Goal: Information Seeking & Learning: Learn about a topic

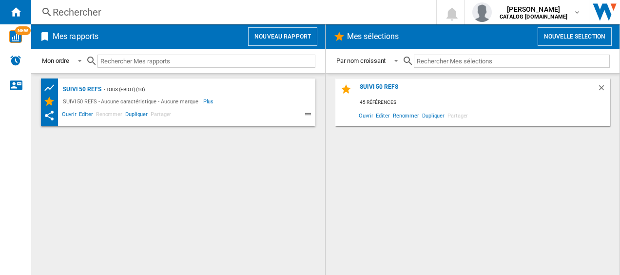
click at [135, 11] on div "Rechercher" at bounding box center [232, 12] width 358 height 14
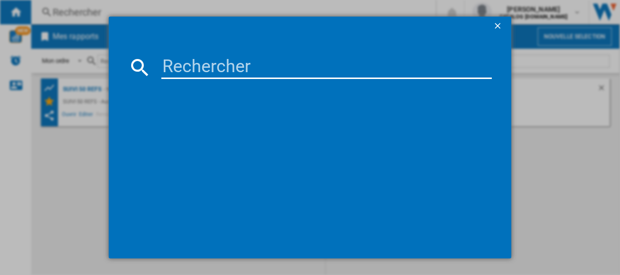
click at [183, 72] on input at bounding box center [326, 67] width 331 height 23
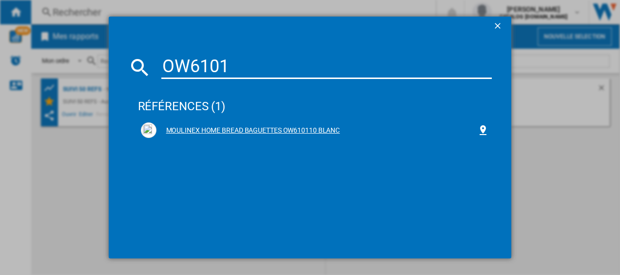
type input "OW6101"
click at [209, 123] on div "MOULINEX HOME BREAD BAGUETTES OW610110 BLANC" at bounding box center [315, 130] width 349 height 16
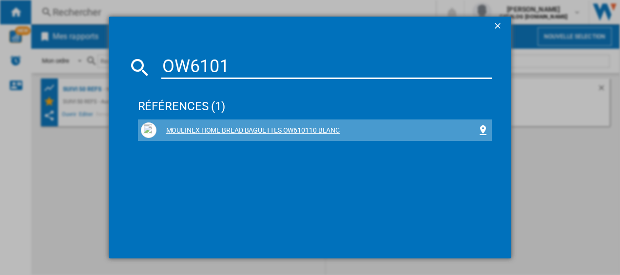
click at [205, 130] on div "MOULINEX HOME BREAD BAGUETTES OW610110 BLANC" at bounding box center [316, 131] width 321 height 10
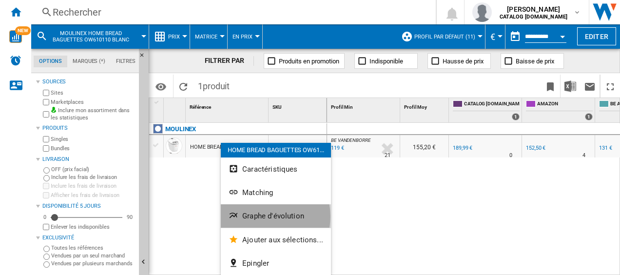
click at [260, 216] on span "Graphe d'évolution" at bounding box center [273, 216] width 62 height 9
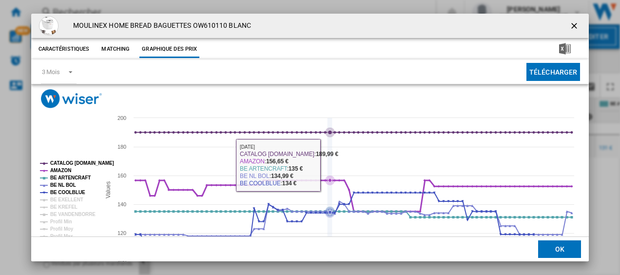
scroll to position [66, 0]
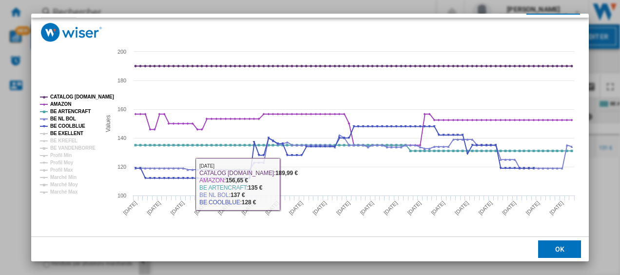
click at [59, 134] on tspan "BE EXELLENT" at bounding box center [66, 133] width 33 height 5
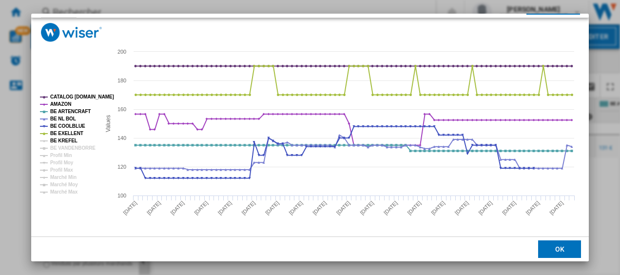
click at [53, 141] on tspan "BE KREFEL" at bounding box center [63, 140] width 27 height 5
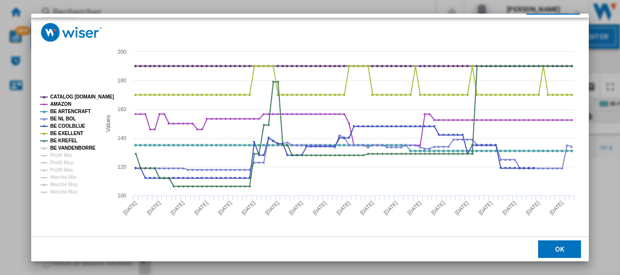
click at [62, 147] on tspan "BE VANDENBORRE" at bounding box center [72, 147] width 45 height 5
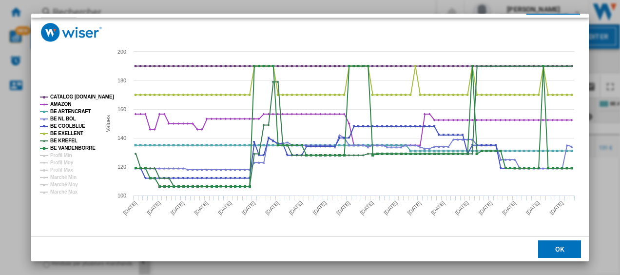
click at [549, 250] on button "OK" at bounding box center [559, 249] width 43 height 18
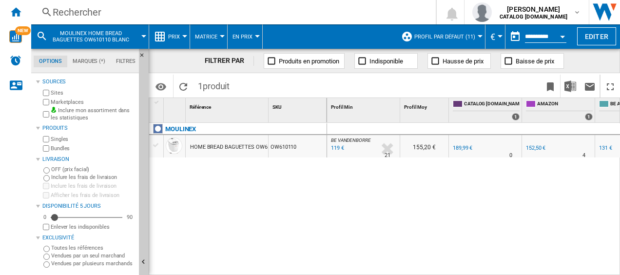
click at [333, 148] on div "119 €" at bounding box center [337, 148] width 15 height 10
click at [97, 9] on div "Rechercher" at bounding box center [232, 12] width 358 height 14
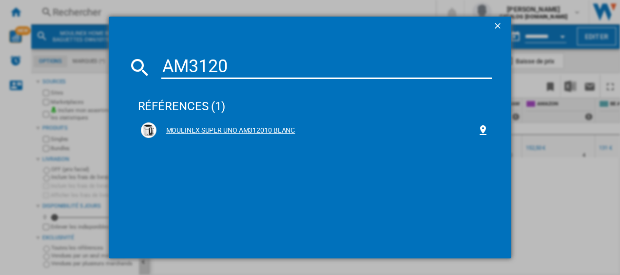
type input "AM3120"
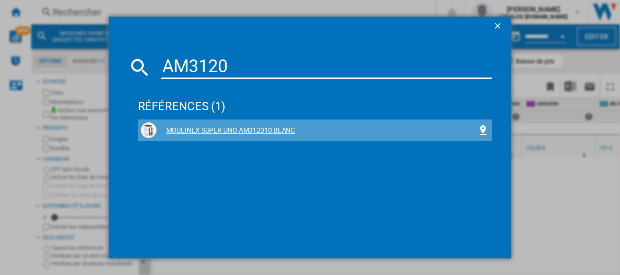
click at [175, 129] on div "MOULINEX SUPER UNO AM312010 BLANC" at bounding box center [316, 131] width 321 height 10
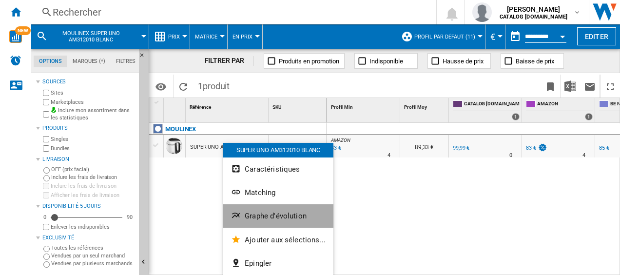
click at [284, 211] on button "Graphe d'évolution" at bounding box center [278, 215] width 110 height 23
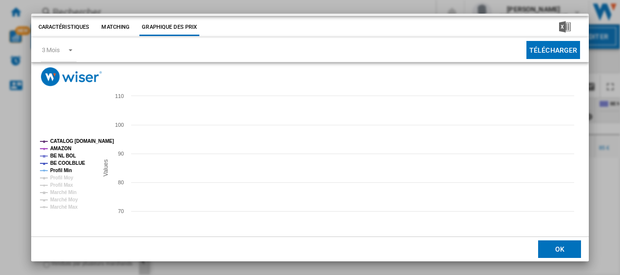
scroll to position [66, 0]
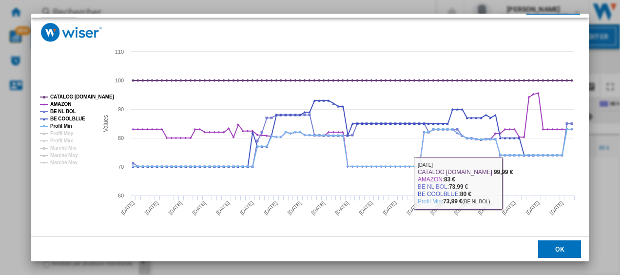
drag, startPoint x: 557, startPoint y: 248, endPoint x: 555, endPoint y: 243, distance: 5.1
click at [556, 248] on button "OK" at bounding box center [559, 249] width 43 height 18
